Goal: Find specific page/section

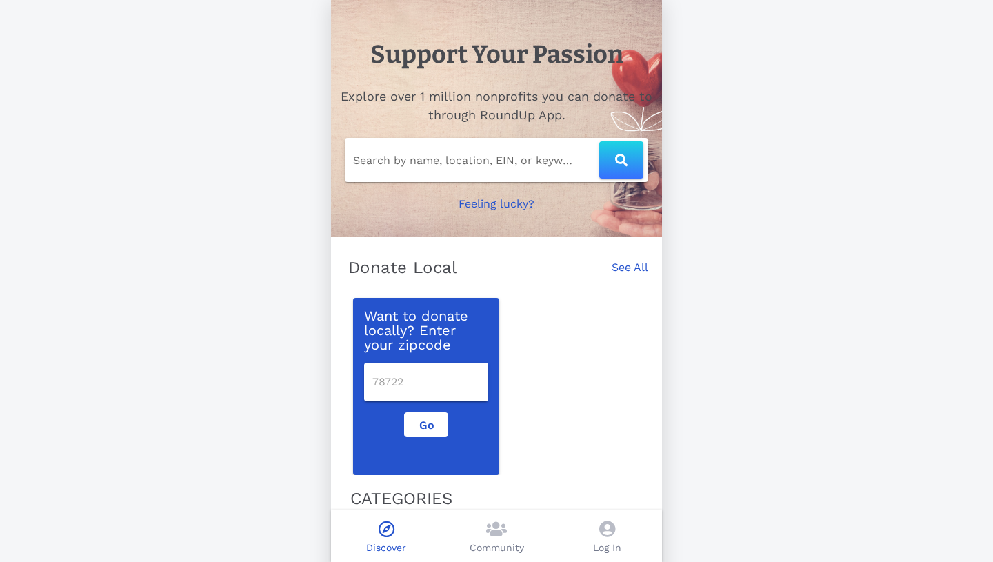
click at [485, 168] on input "Search by name, location, EIN, or keyword" at bounding box center [476, 160] width 246 height 22
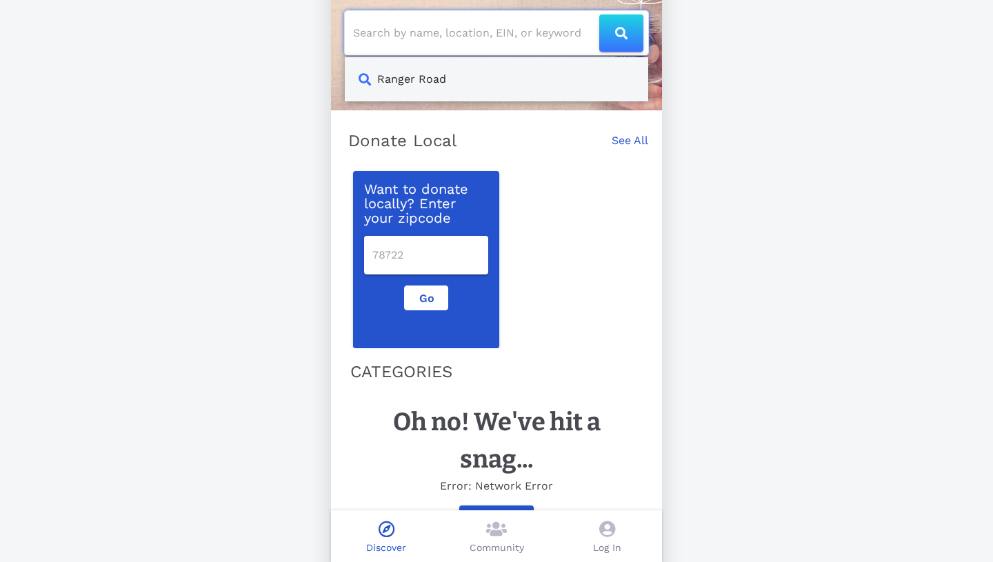
click at [445, 87] on div "Ranger Road" at bounding box center [496, 79] width 303 height 44
type input "Ranger Road"
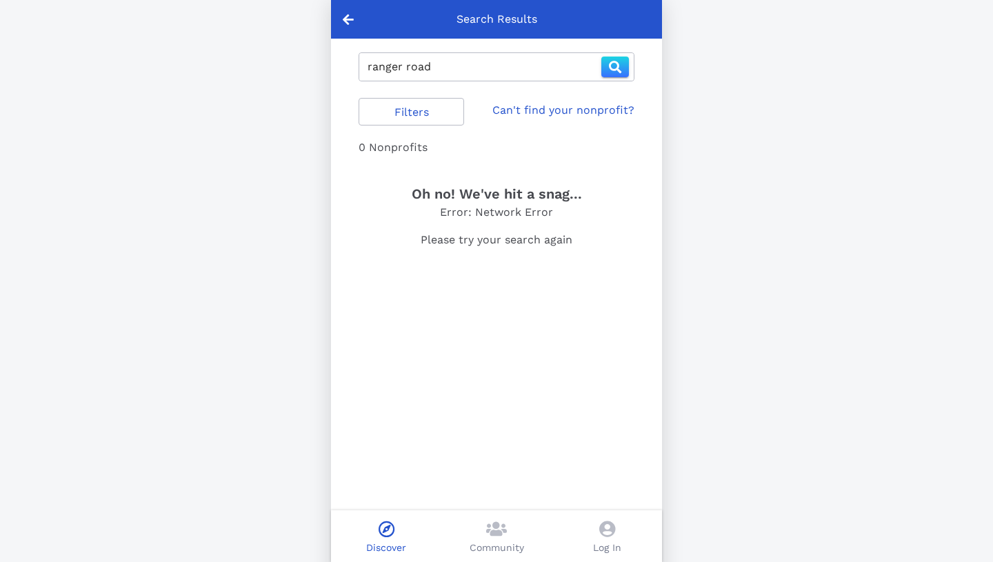
click at [538, 109] on link "Can't find your nonprofit?" at bounding box center [563, 110] width 142 height 17
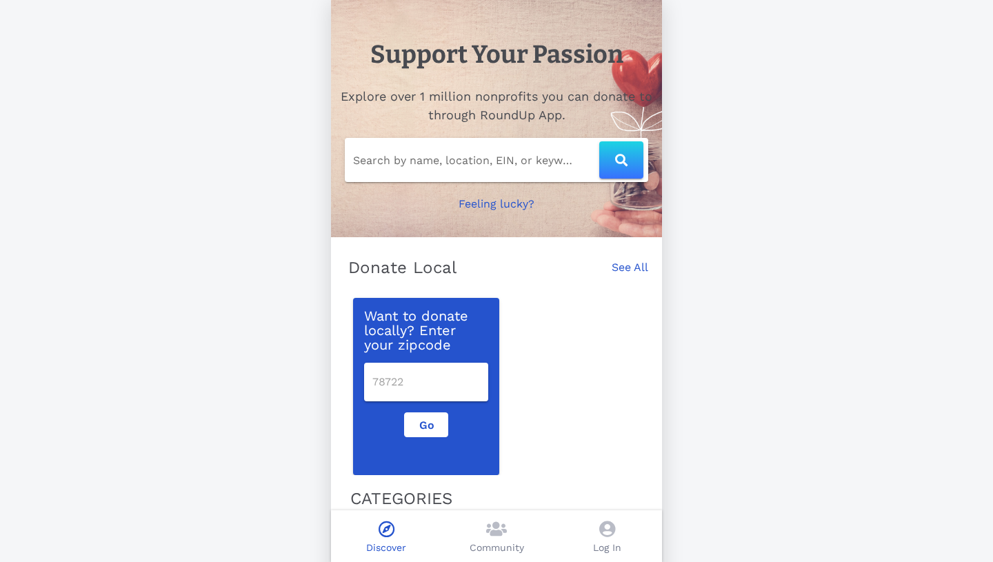
click at [477, 160] on input "Search by name, location, EIN, or keyword" at bounding box center [476, 160] width 246 height 22
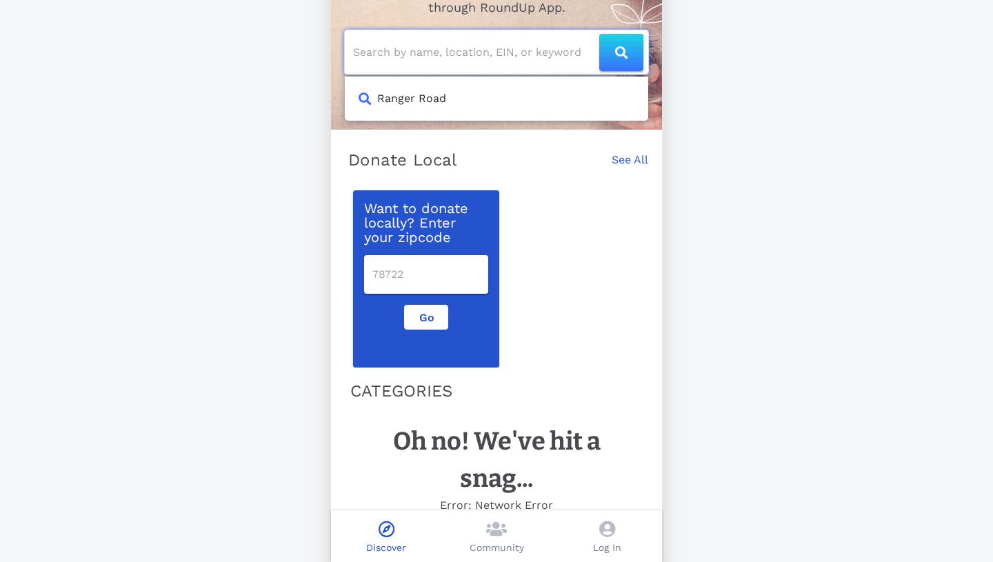
scroll to position [127, 0]
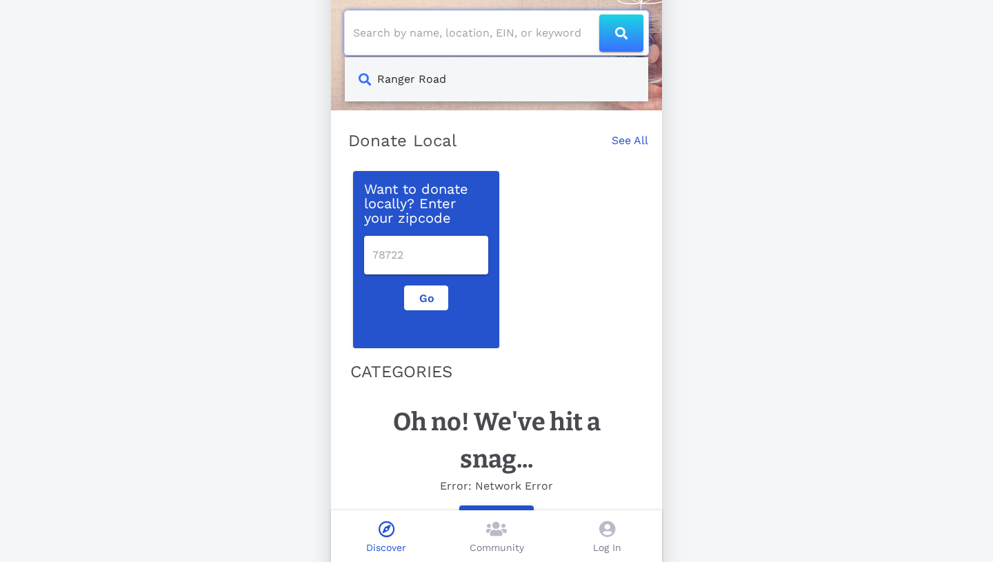
click at [423, 83] on div "Ranger Road" at bounding box center [411, 79] width 69 height 17
type input "Ranger Road"
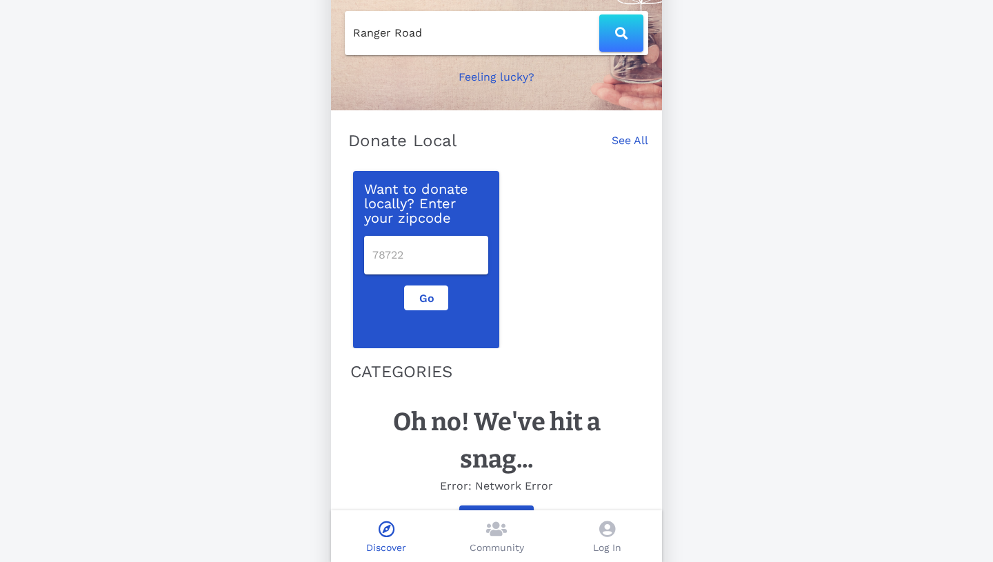
scroll to position [101, 0]
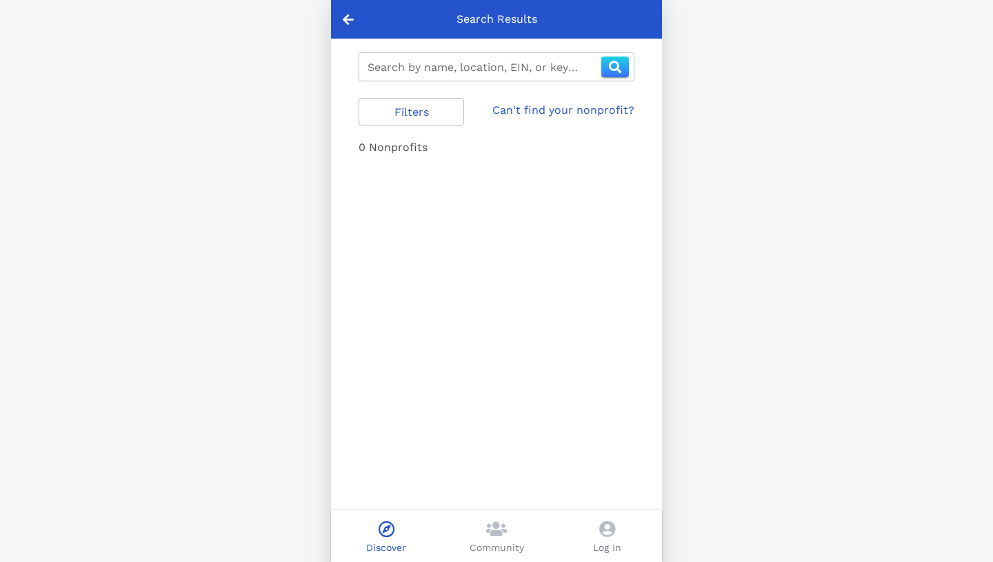
type input "ranger road"
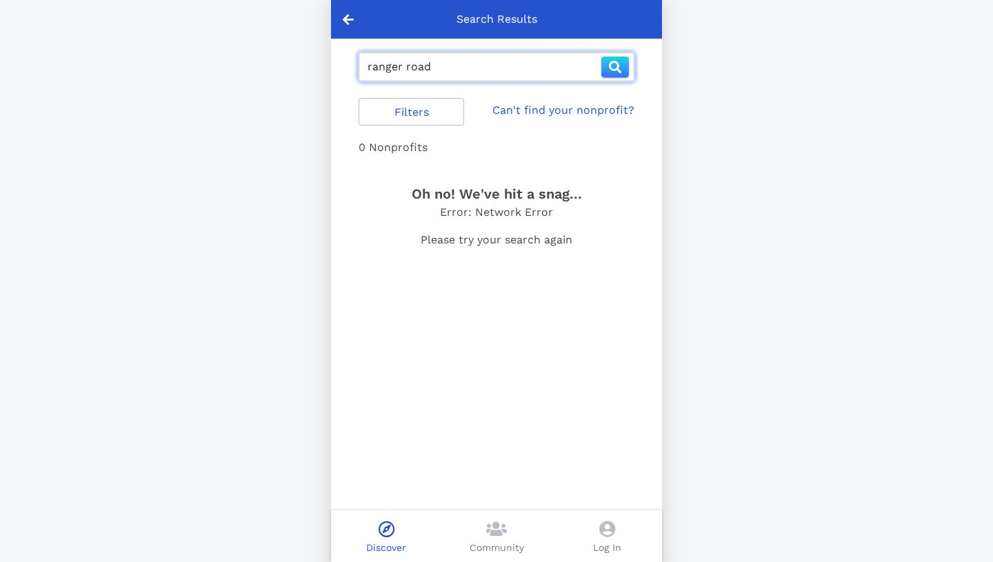
click at [437, 70] on input "ranger road" at bounding box center [485, 67] width 234 height 22
type input "611771715"
click at [560, 112] on link "Can't find your nonprofit?" at bounding box center [563, 110] width 142 height 17
